Goal: Information Seeking & Learning: Learn about a topic

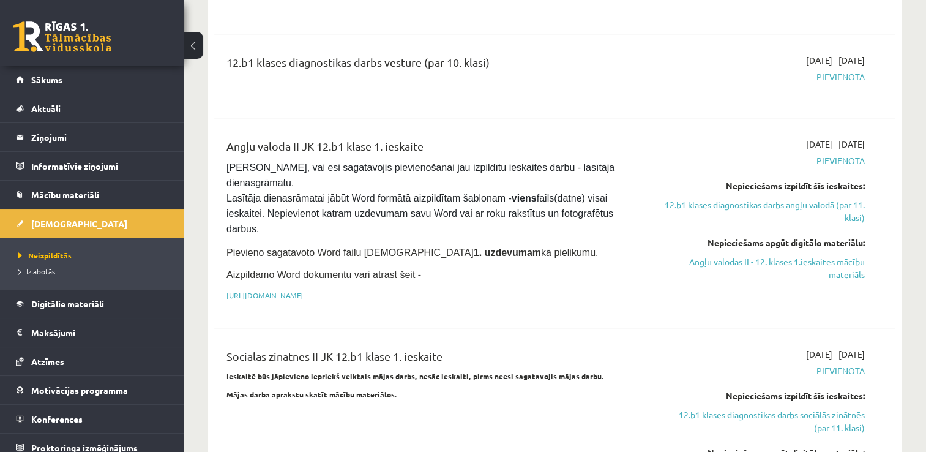
scroll to position [866, 0]
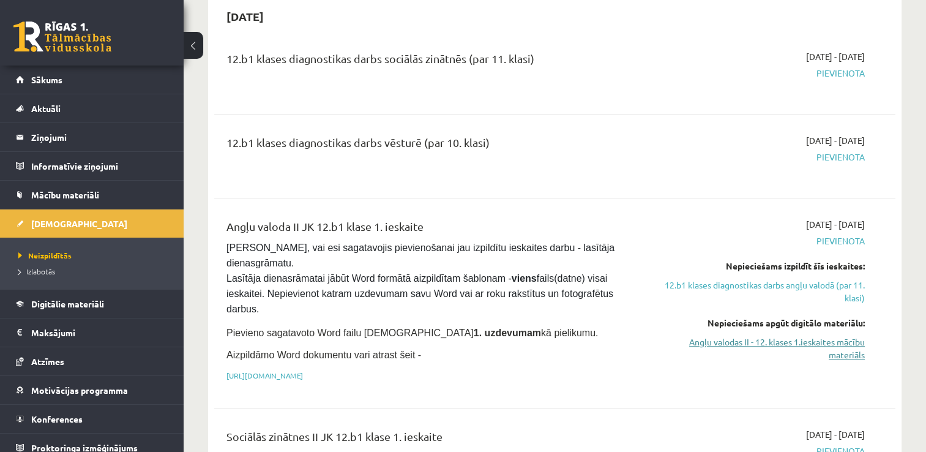
click at [766, 335] on link "Angļu valodas II - 12. klases 1.ieskaites mācību materiāls" at bounding box center [764, 348] width 201 height 26
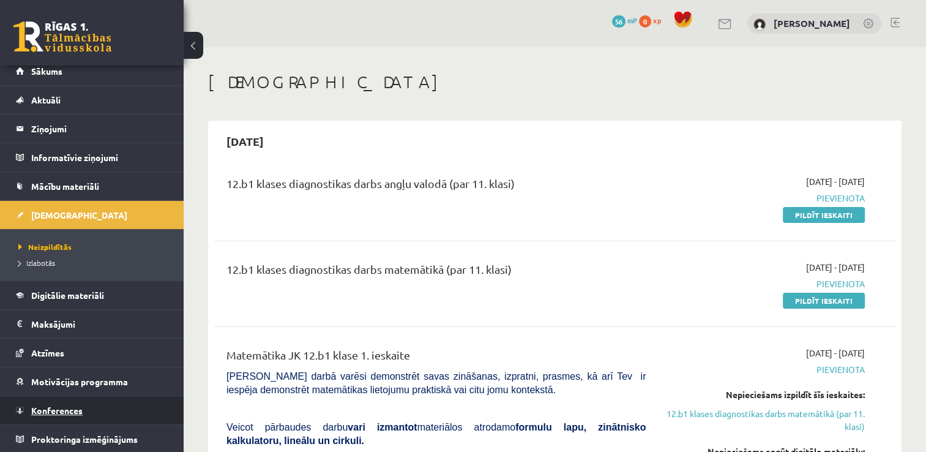
scroll to position [8, 0]
click at [75, 409] on span "Konferences" at bounding box center [56, 410] width 51 height 11
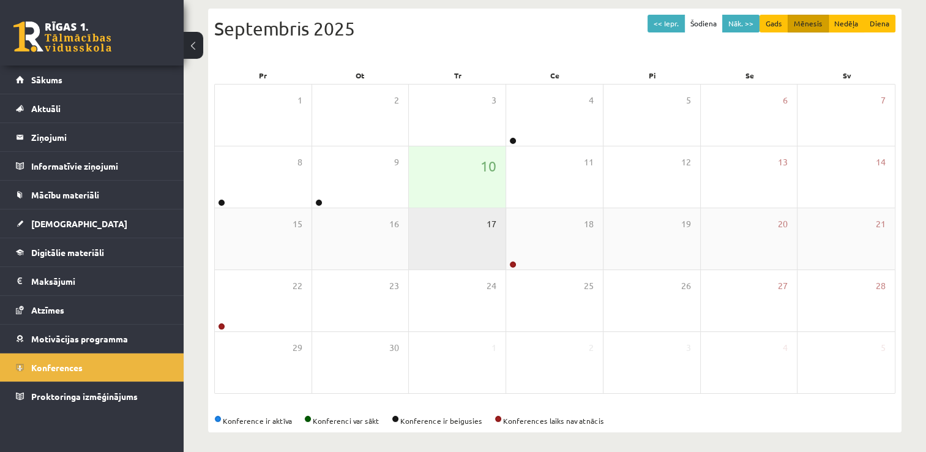
scroll to position [132, 0]
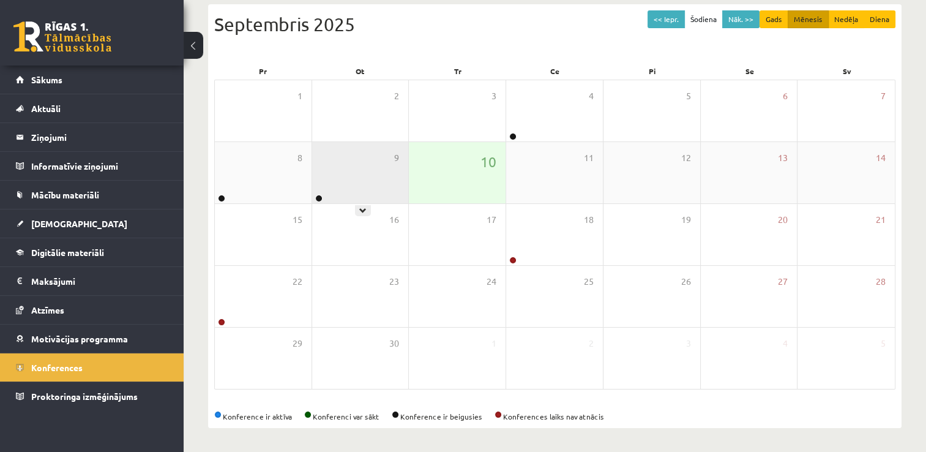
click at [317, 191] on div "9" at bounding box center [360, 172] width 97 height 61
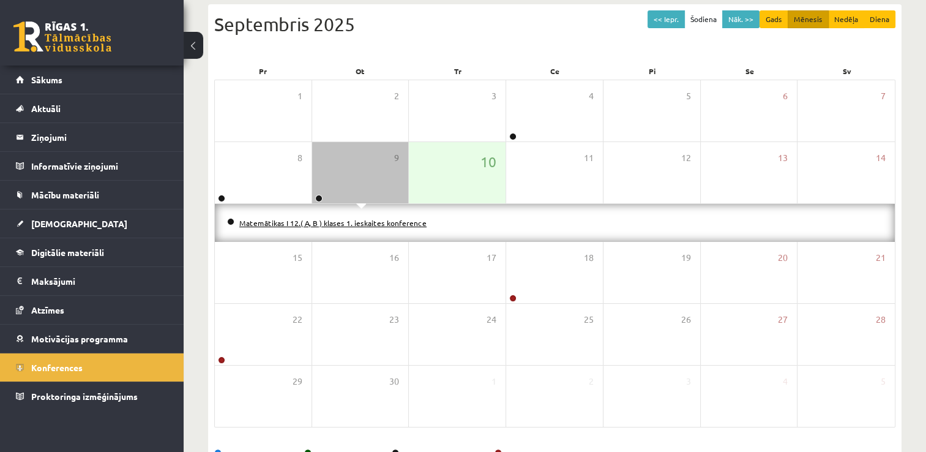
click at [308, 225] on link "Matemātikas I 12.( A, B ) klases 1. ieskaites konference" at bounding box center [332, 223] width 187 height 10
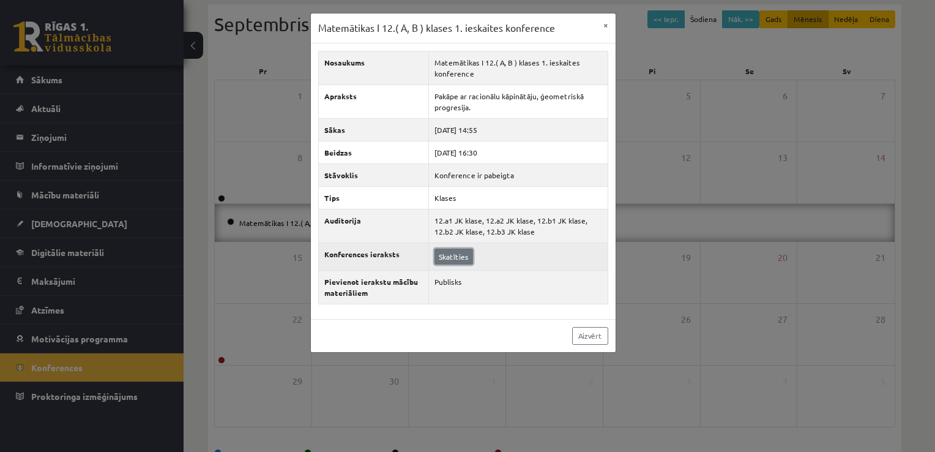
click at [450, 251] on link "Skatīties" at bounding box center [453, 256] width 39 height 16
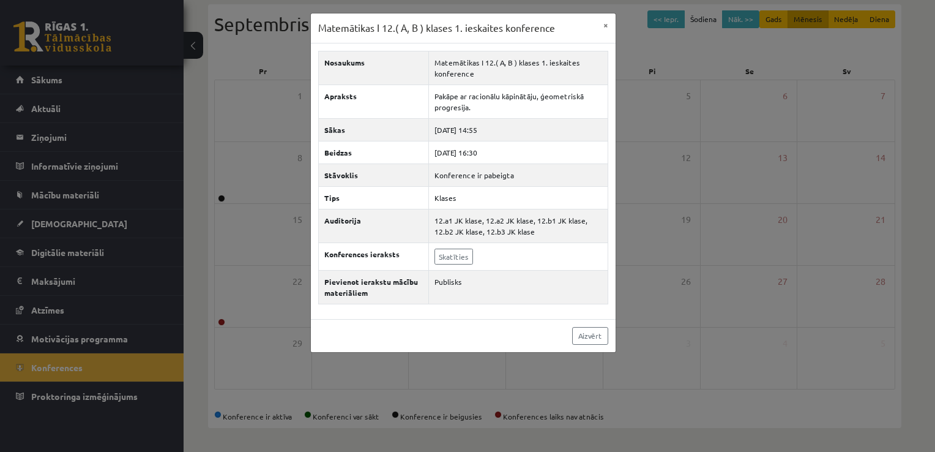
click at [201, 47] on div "Matemātikas I 12.( A, B ) klases 1. ieskaites konference × Nosaukums Matemātika…" at bounding box center [467, 226] width 935 height 452
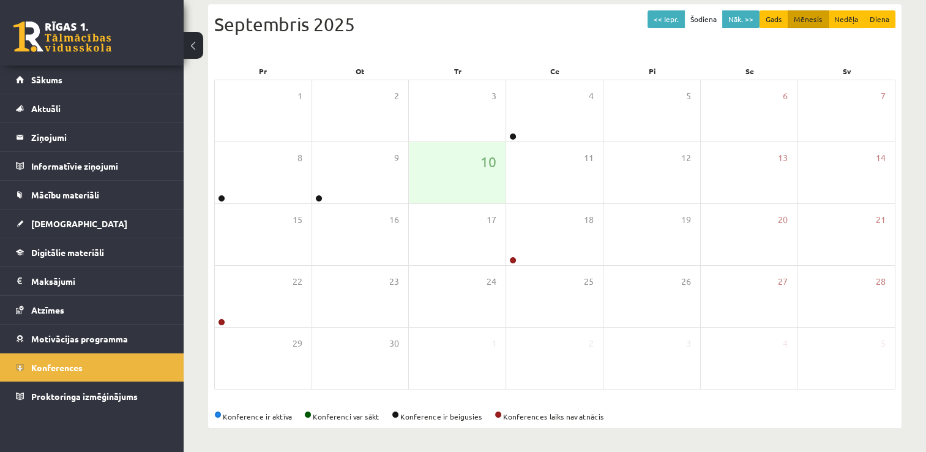
click at [86, 45] on link at bounding box center [62, 36] width 98 height 31
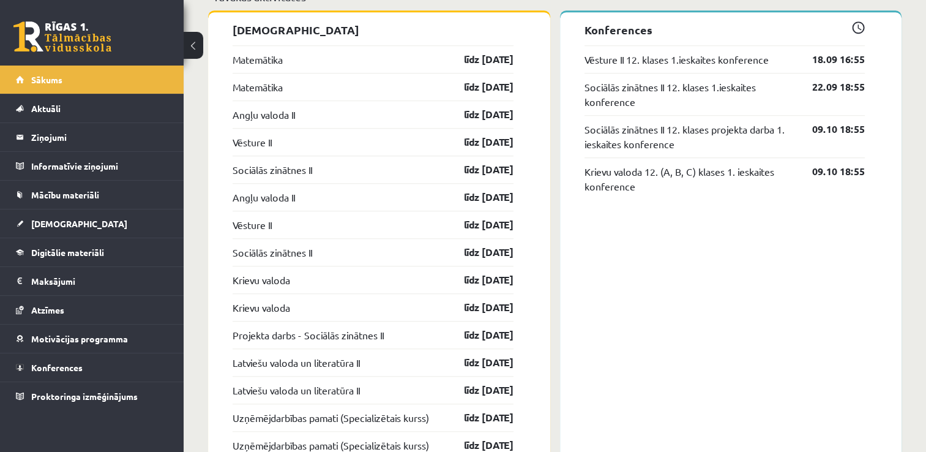
scroll to position [894, 0]
